Goal: Information Seeking & Learning: Learn about a topic

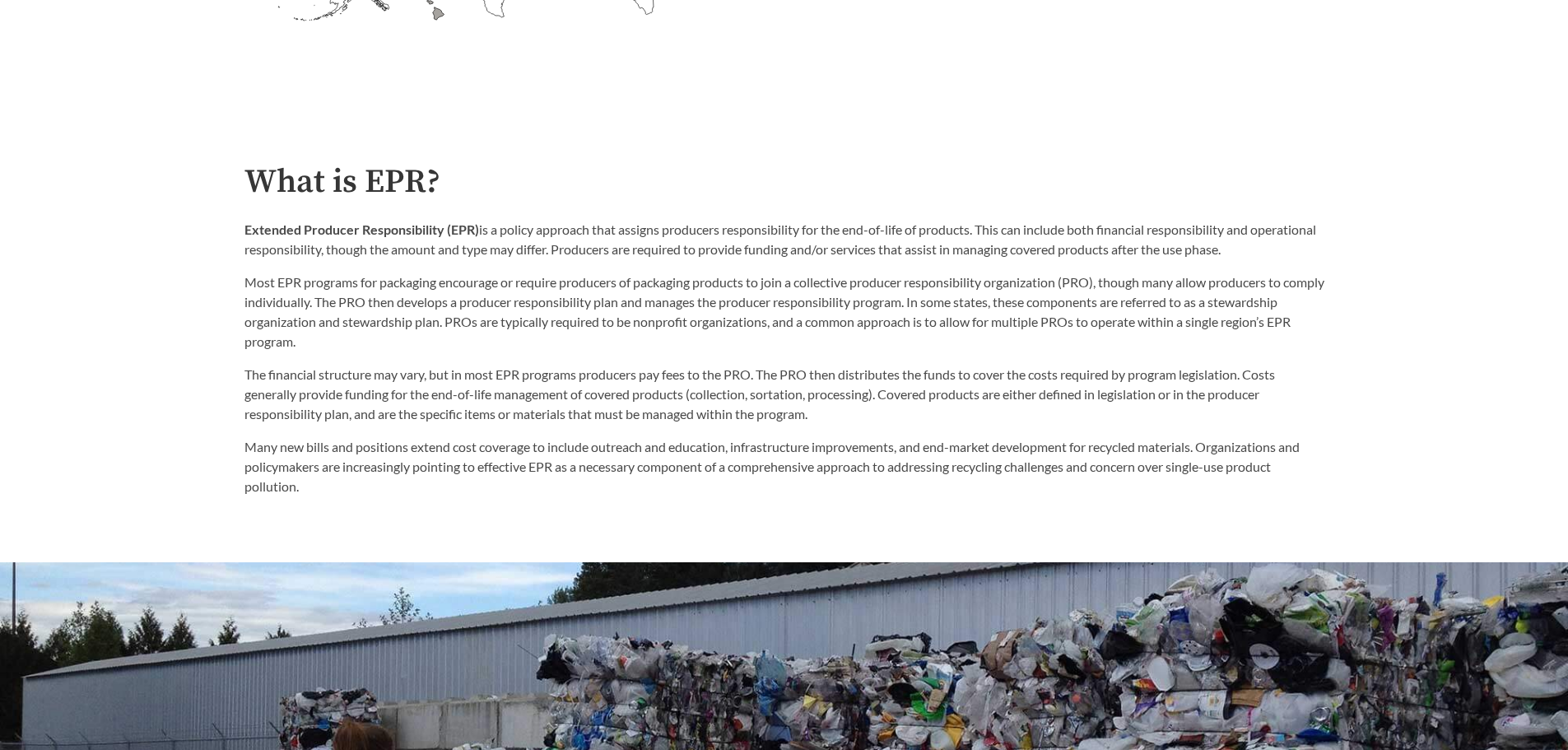
scroll to position [905, 0]
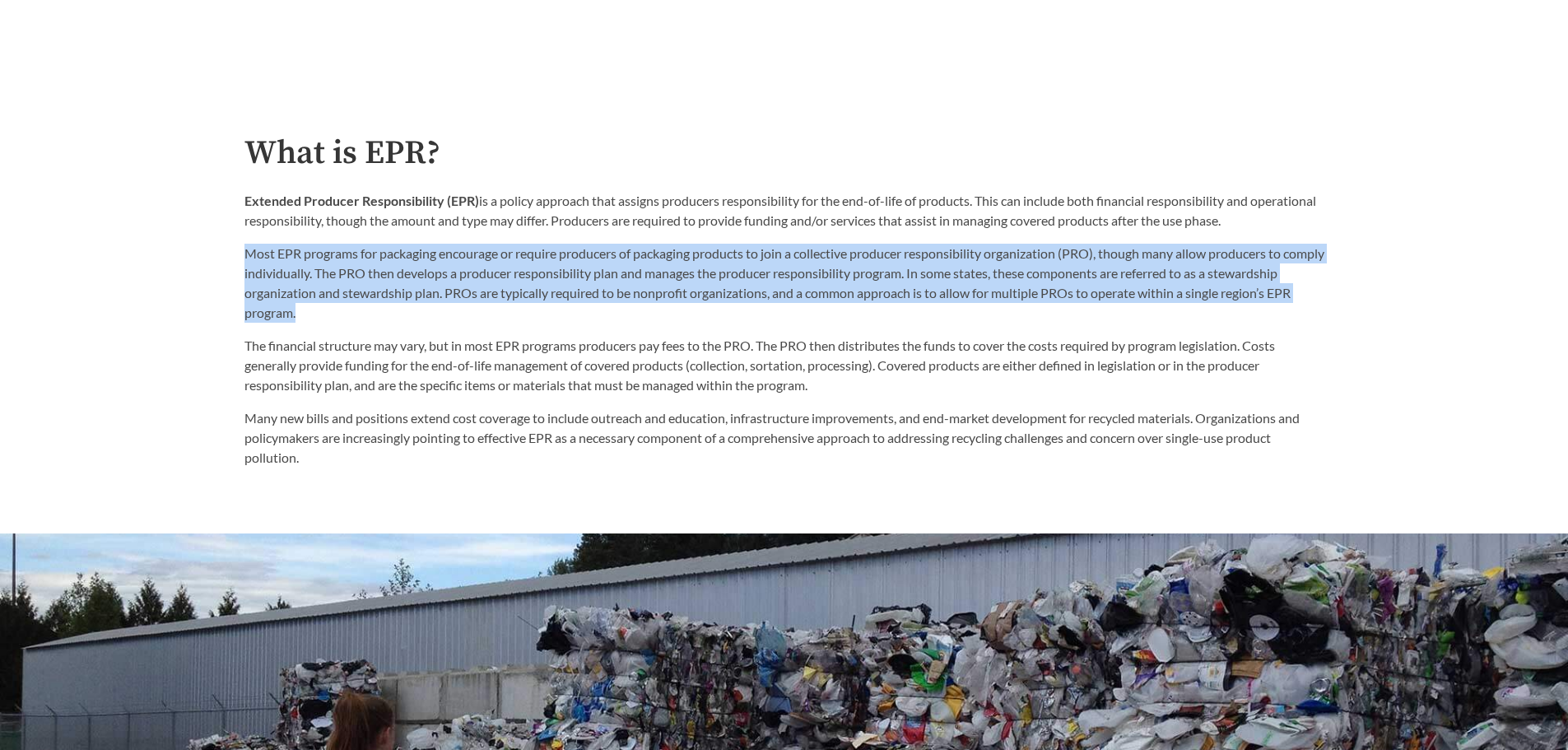
drag, startPoint x: 247, startPoint y: 255, endPoint x: 395, endPoint y: 316, distance: 160.1
click at [395, 316] on p "Most EPR programs for packaging encourage or require producers of packaging pro…" at bounding box center [784, 283] width 1080 height 79
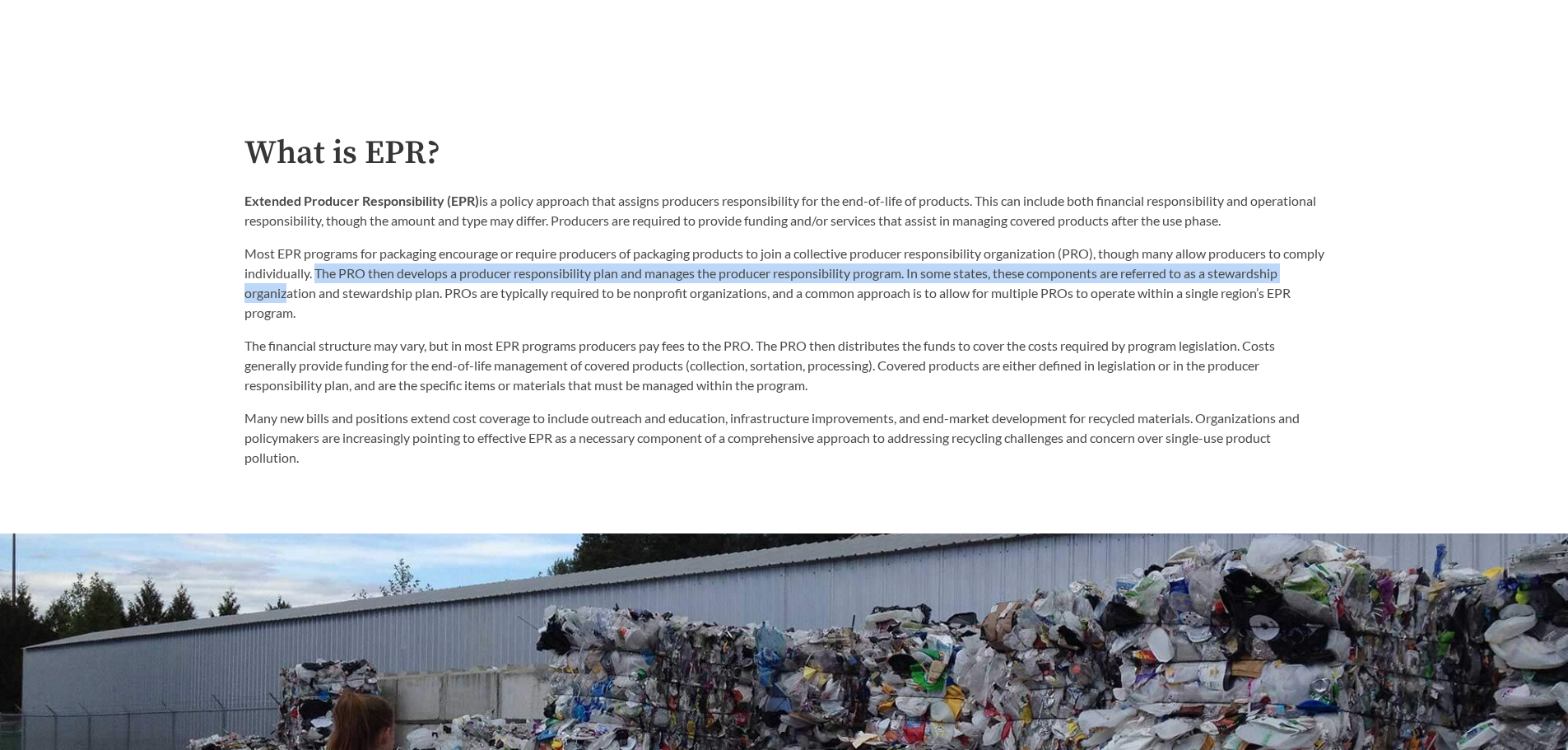
drag, startPoint x: 358, startPoint y: 276, endPoint x: 360, endPoint y: 290, distance: 14.1
click at [360, 290] on p "Most EPR programs for packaging encourage or require producers of packaging pro…" at bounding box center [784, 283] width 1080 height 79
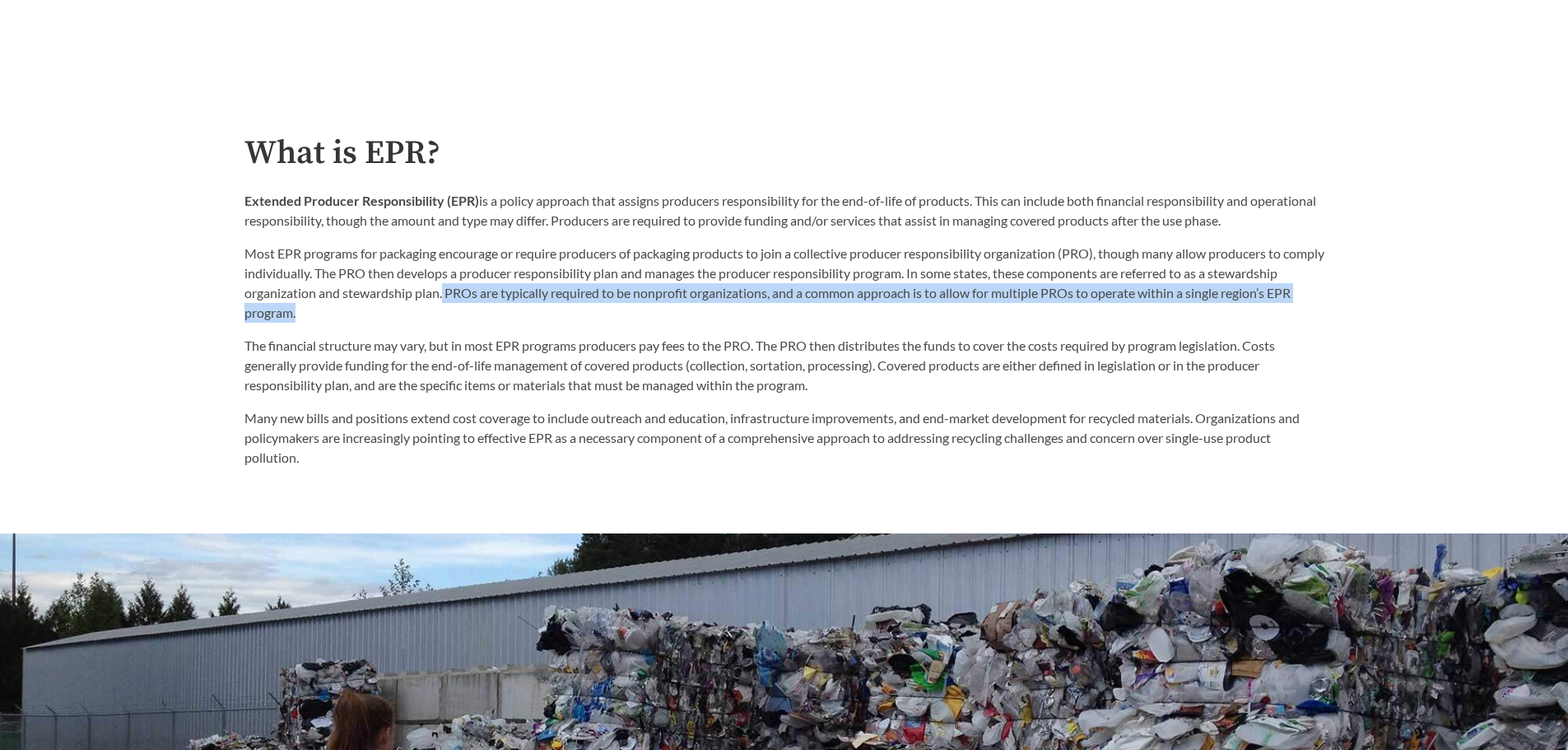
drag, startPoint x: 517, startPoint y: 297, endPoint x: 517, endPoint y: 307, distance: 10.0
click at [517, 307] on p "Most EPR programs for packaging encourage or require producers of packaging pro…" at bounding box center [784, 283] width 1080 height 79
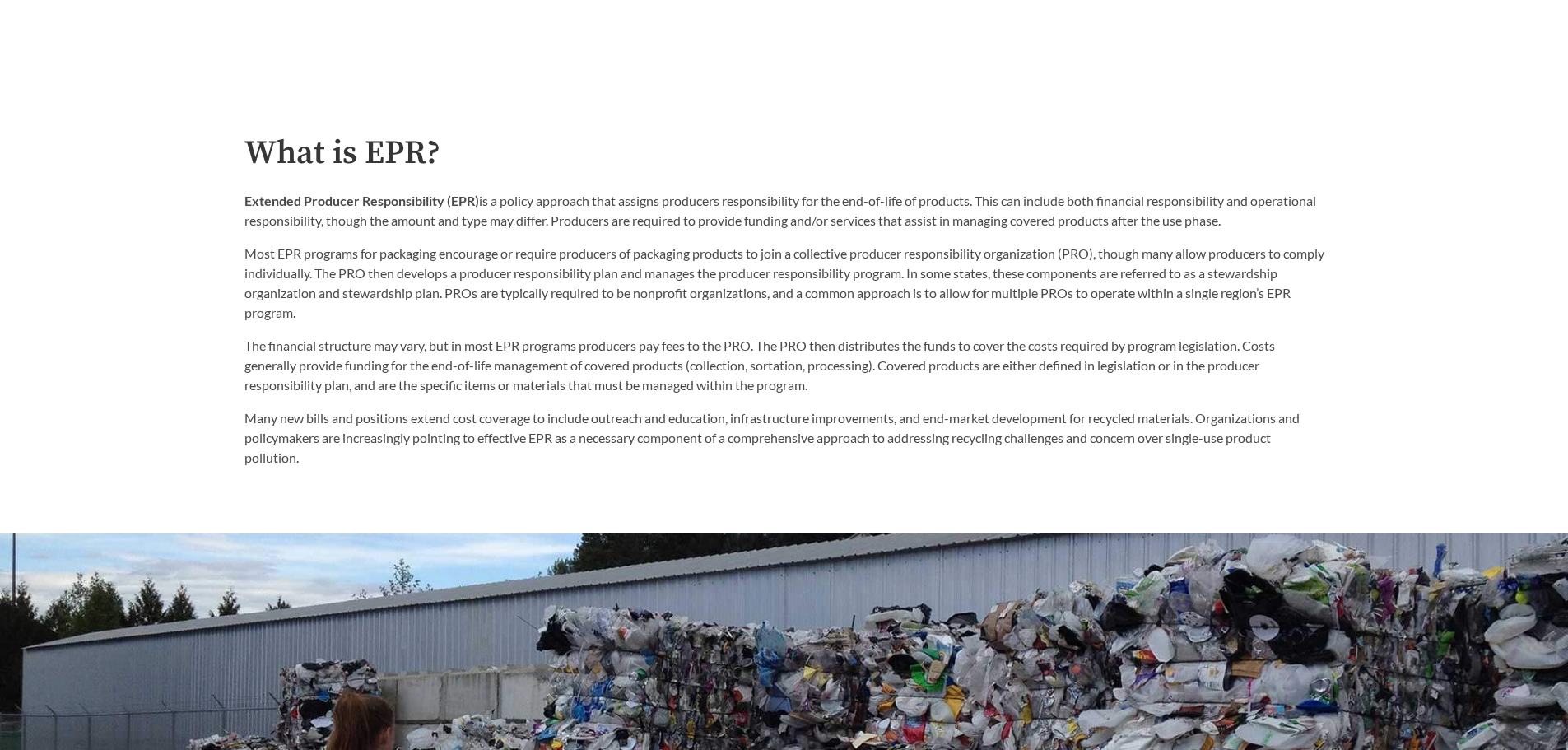
click at [740, 417] on p "Many new bills and positions extend cost coverage to include outreach and educa…" at bounding box center [784, 438] width 1080 height 60
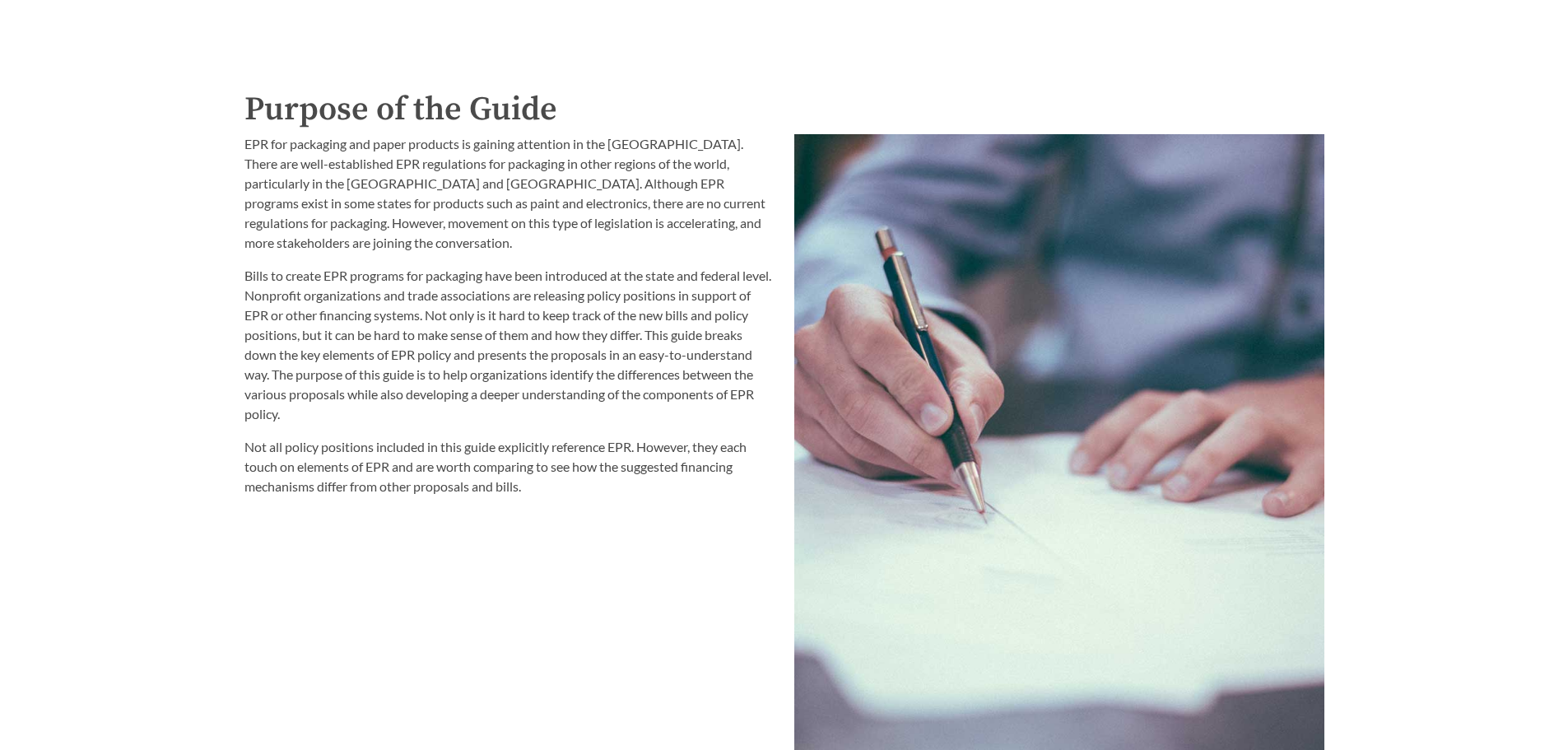
scroll to position [1893, 0]
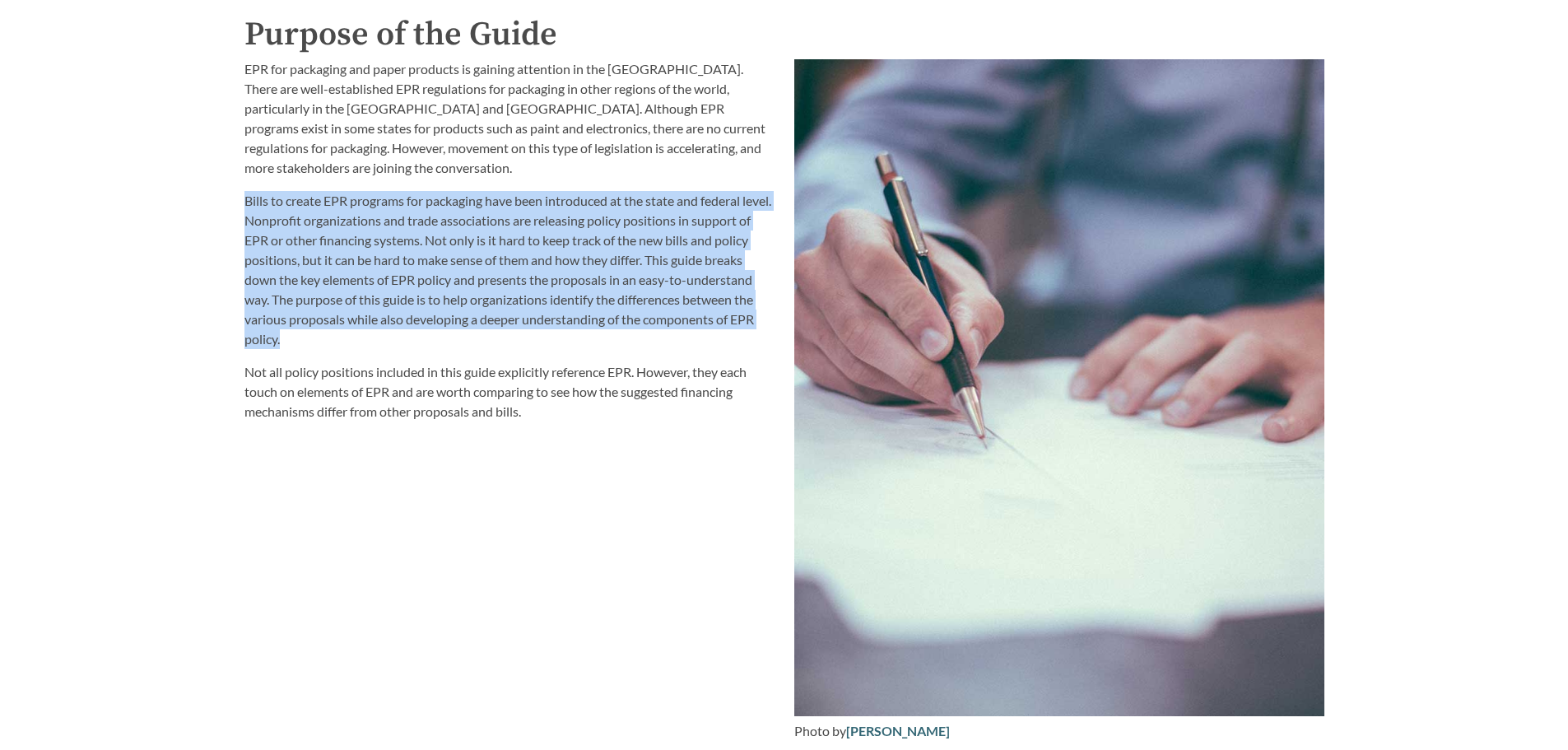
drag, startPoint x: 245, startPoint y: 201, endPoint x: 296, endPoint y: 347, distance: 154.7
click at [296, 347] on p "Bills to create EPR programs for packaging have been introduced at the state an…" at bounding box center [509, 269] width 530 height 158
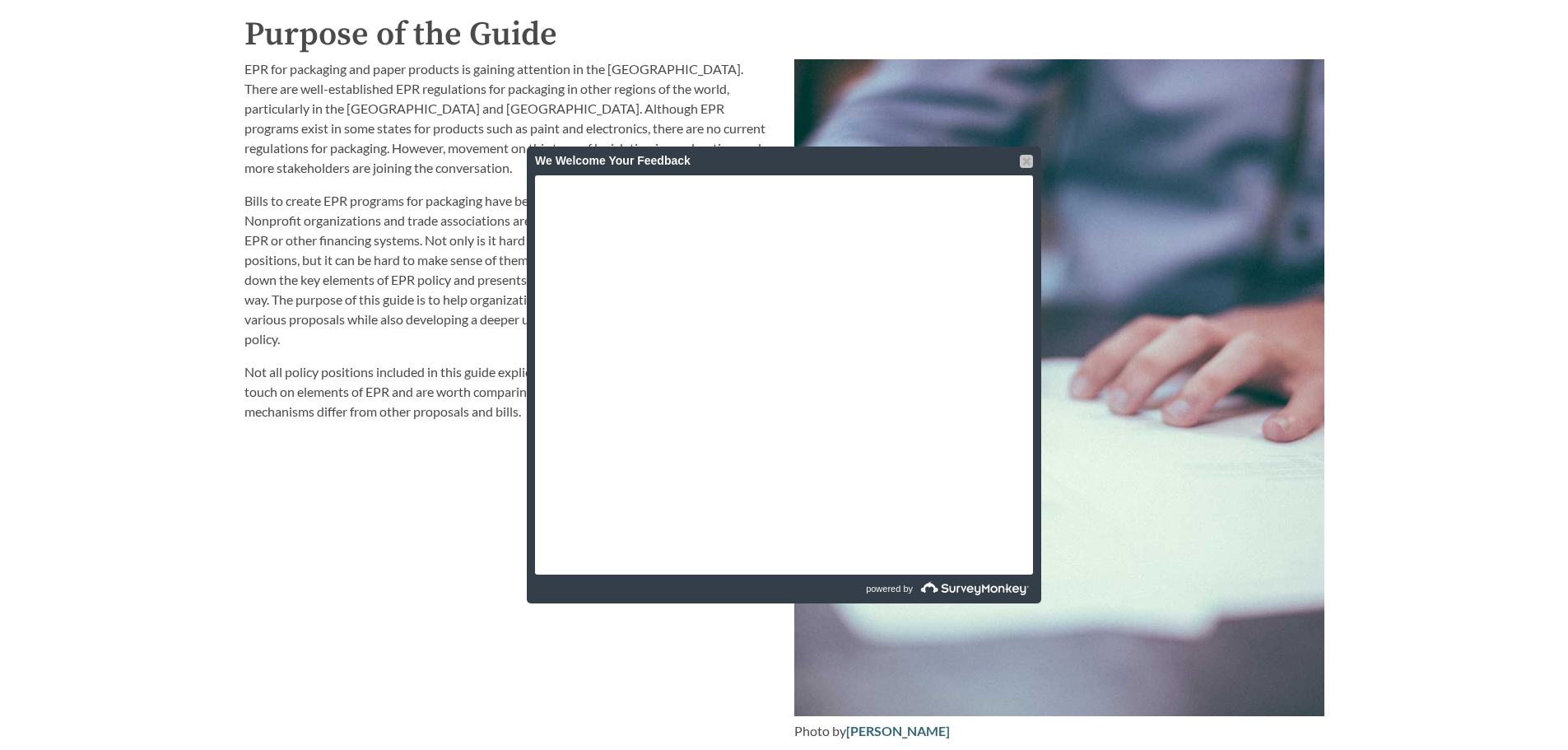
click at [1025, 157] on div at bounding box center [1026, 161] width 13 height 13
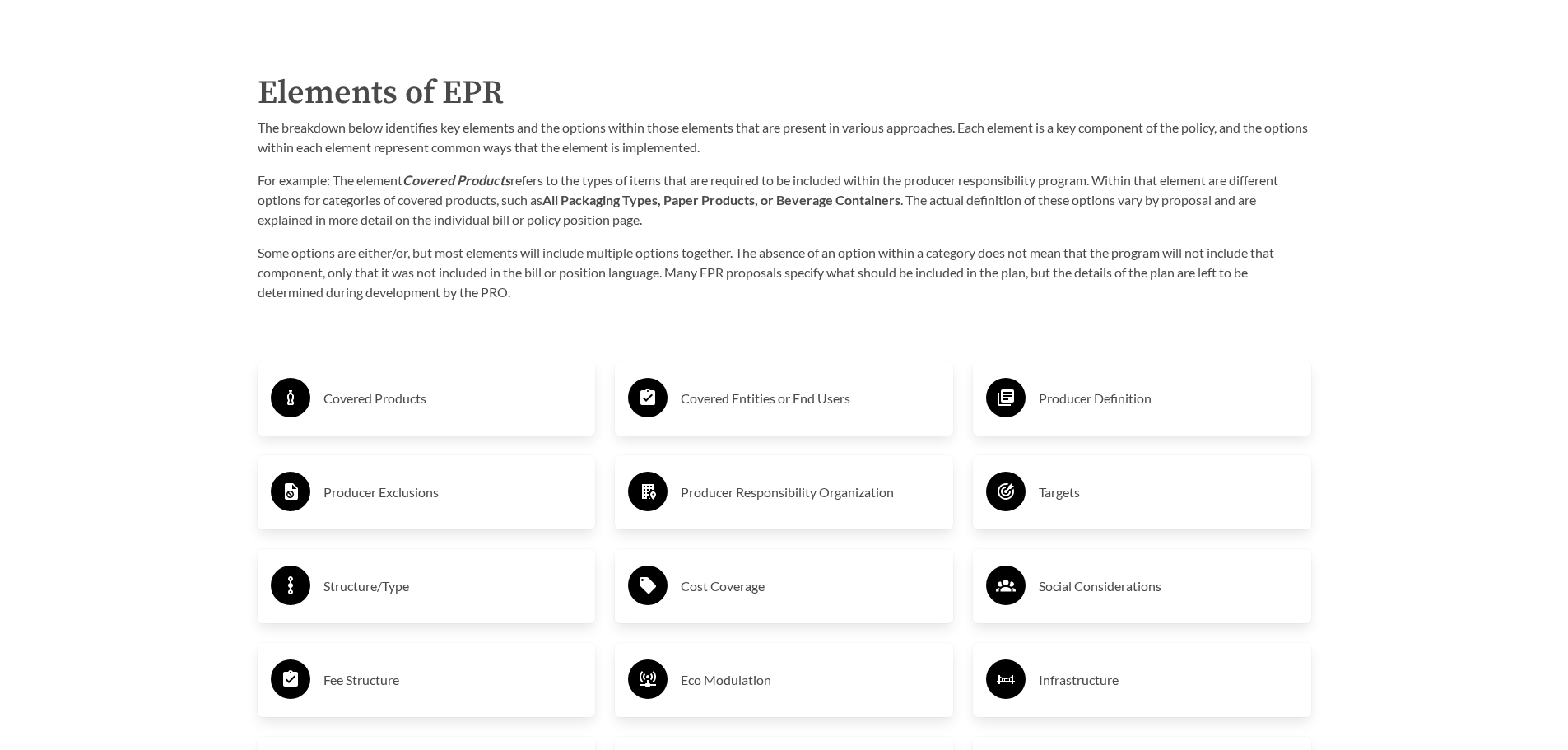
scroll to position [2633, 0]
